Goal: Information Seeking & Learning: Find specific fact

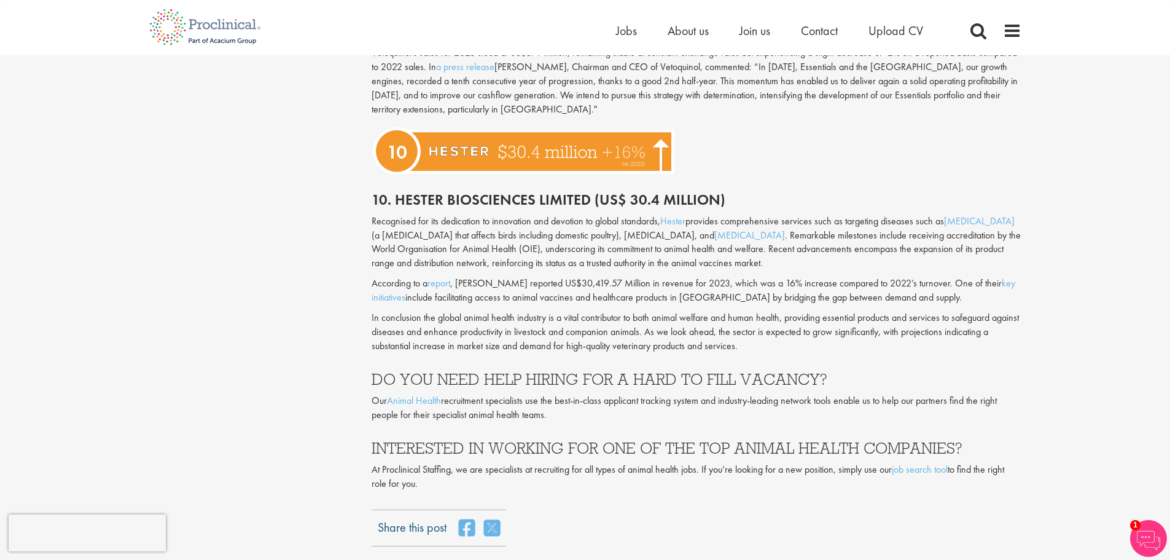
scroll to position [3010, 0]
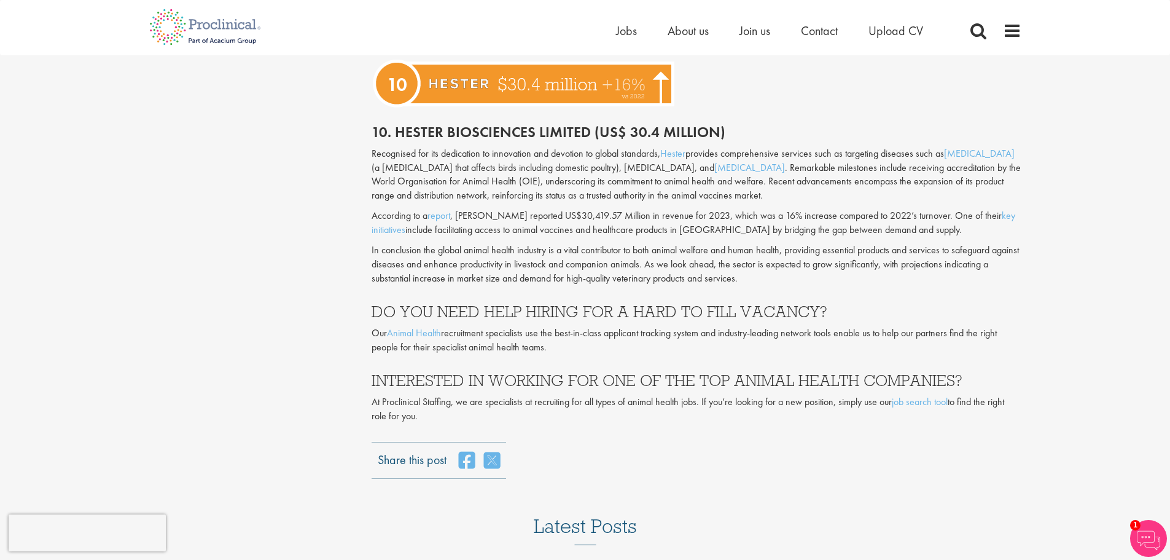
click at [397, 140] on h2 "10. Hester Biosciences Limited (US$ 30.4 million)" at bounding box center [697, 132] width 650 height 16
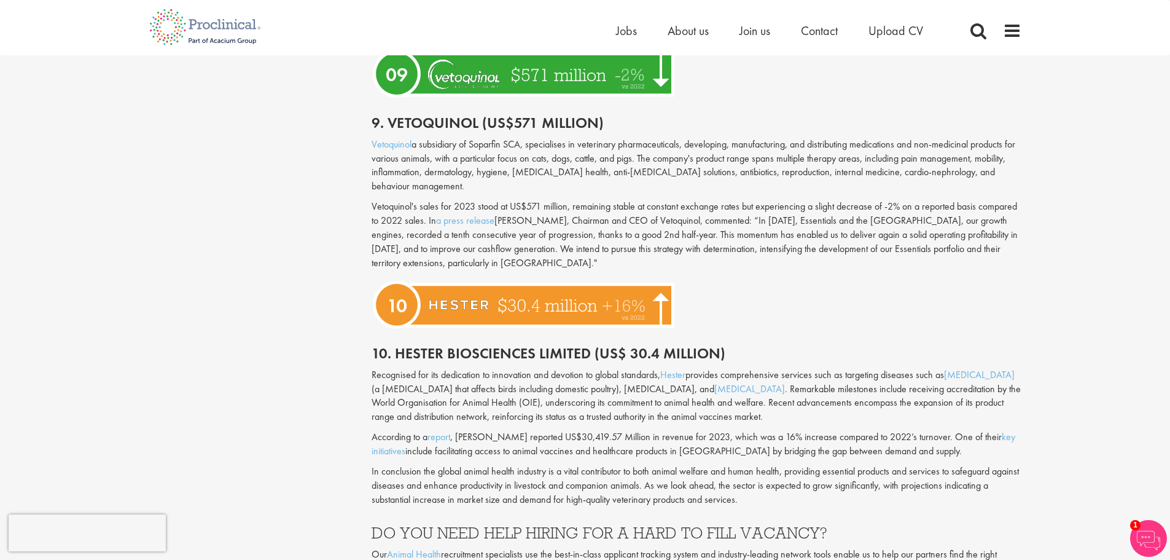
scroll to position [2765, 0]
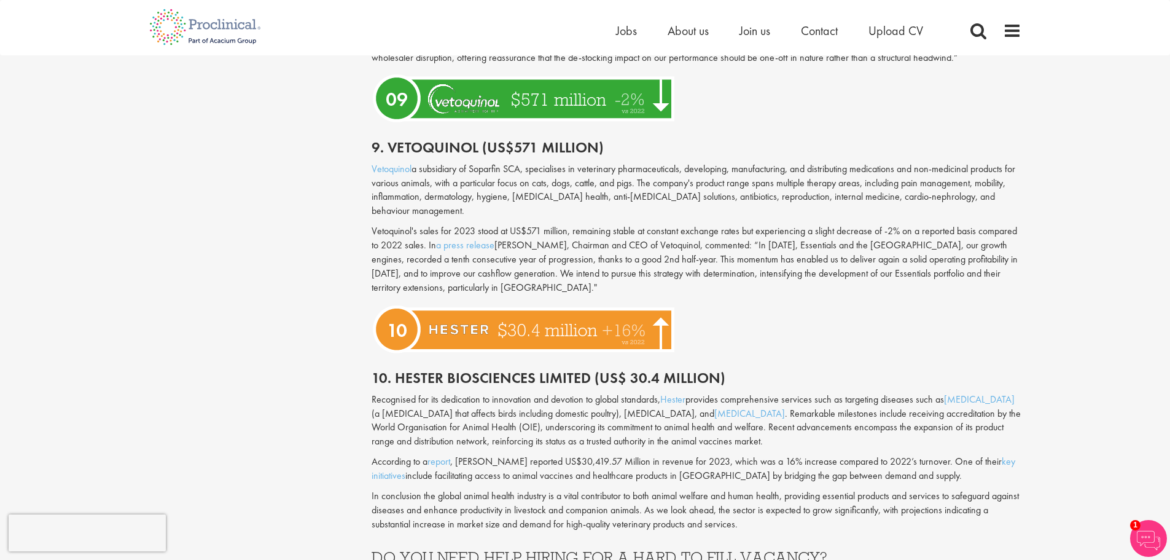
click at [390, 155] on h2 "9. Vetoquinol (US$571 million)" at bounding box center [697, 147] width 650 height 16
drag, startPoint x: 369, startPoint y: 284, endPoint x: 413, endPoint y: 292, distance: 44.8
copy link "Vetoquinol"
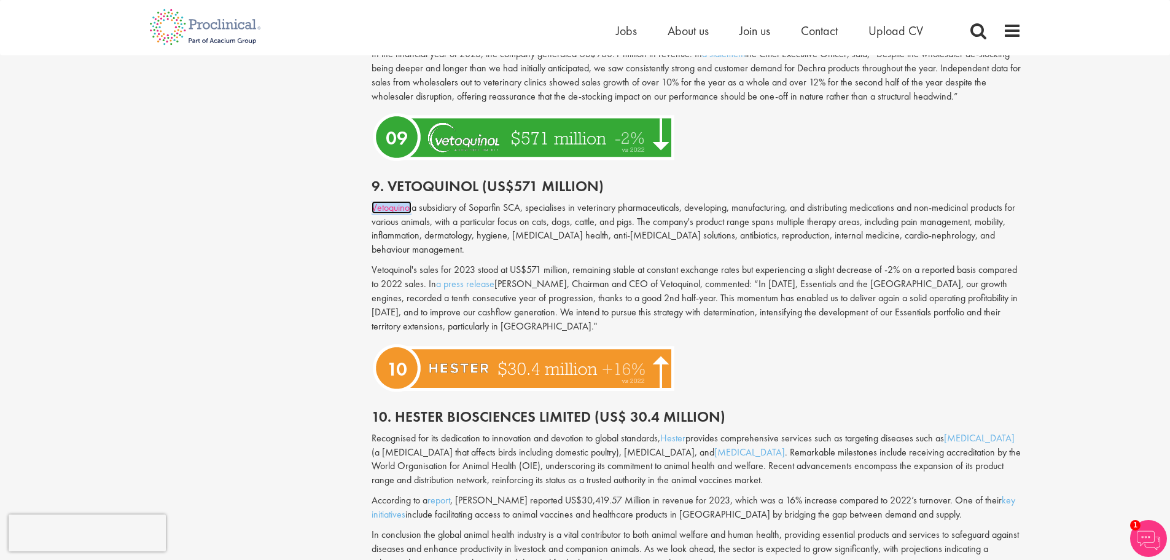
scroll to position [2519, 0]
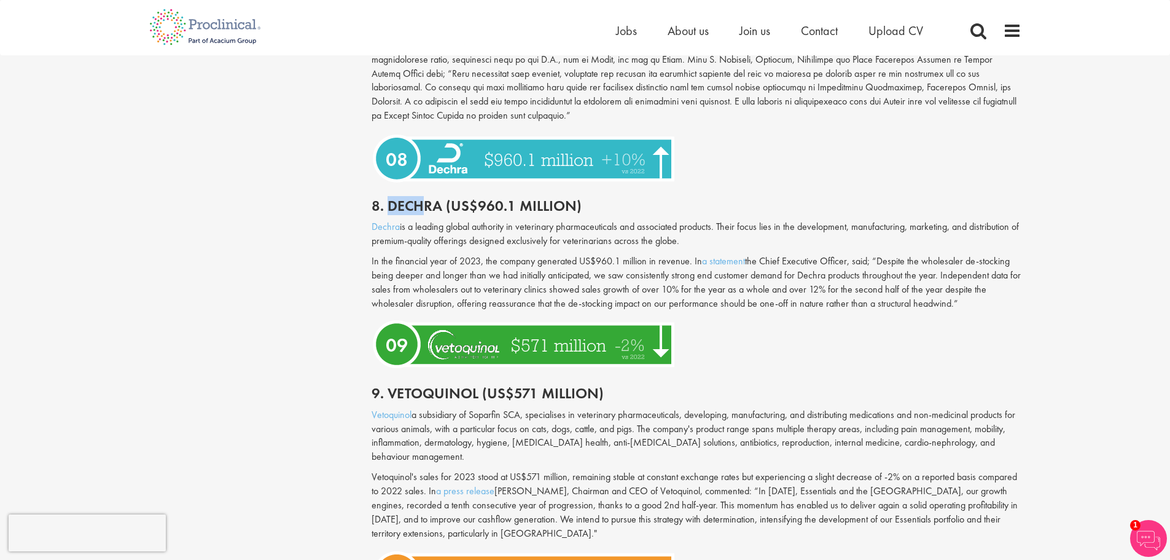
drag, startPoint x: 389, startPoint y: 261, endPoint x: 427, endPoint y: 260, distance: 38.1
click at [427, 214] on h2 "8. Dechra (US$960.1 million)" at bounding box center [697, 206] width 650 height 16
drag, startPoint x: 369, startPoint y: 281, endPoint x: 397, endPoint y: 284, distance: 27.8
copy link "Dechra"
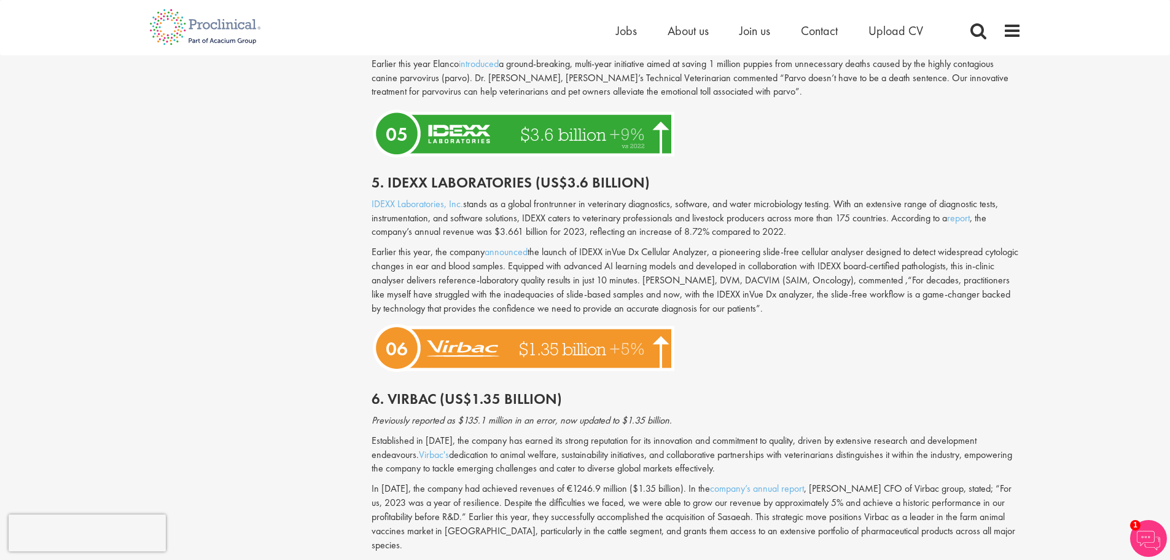
scroll to position [1659, 0]
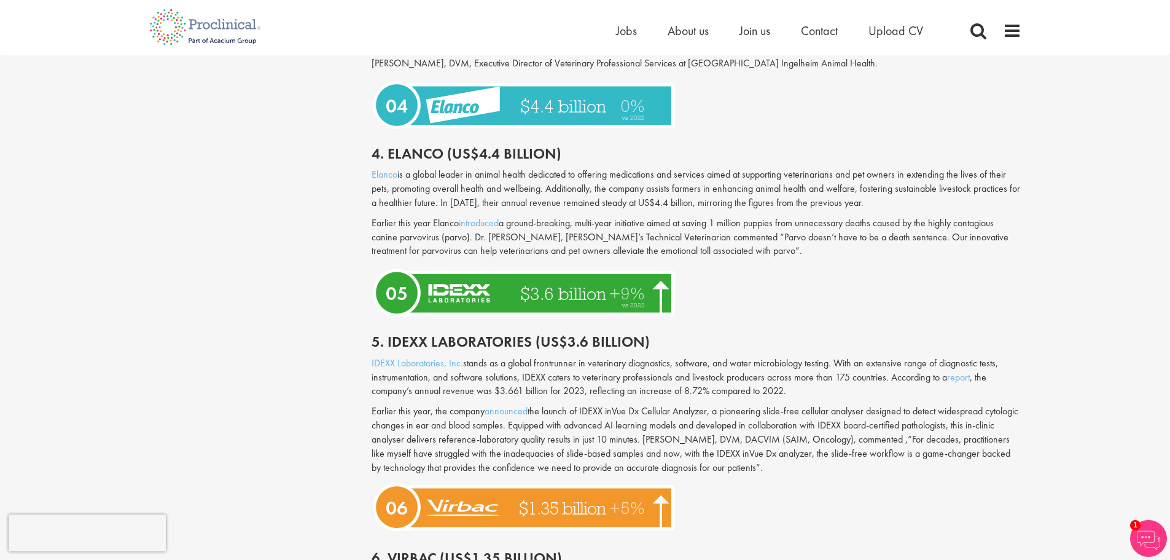
click at [154, 345] on div "Content types Quizzes Blogs Guidebooks Videos Infographics Case studies Press r…" at bounding box center [585, 162] width 891 height 3348
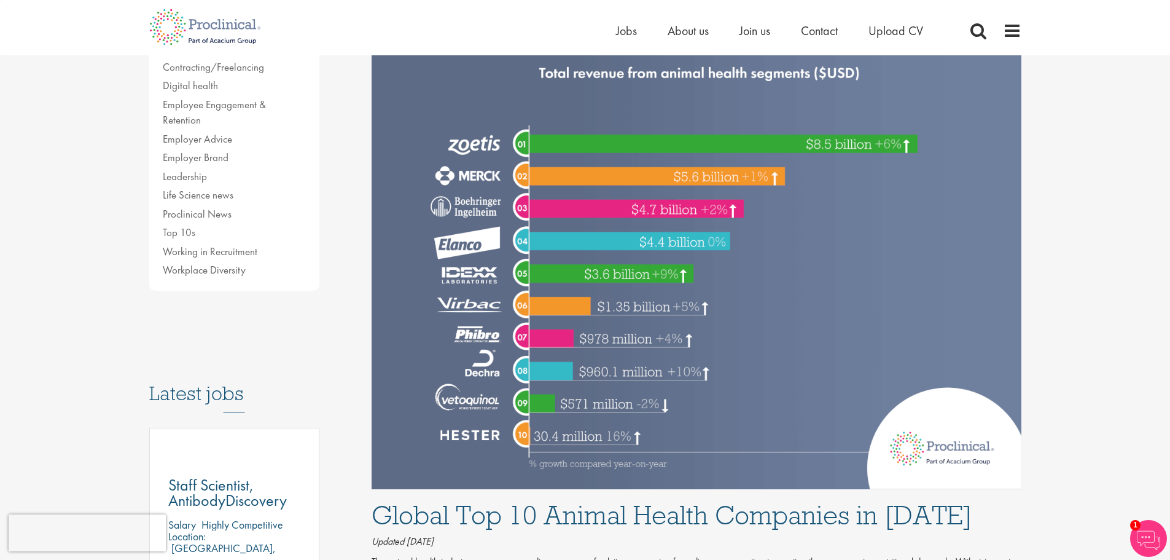
scroll to position [246, 0]
